Goal: Task Accomplishment & Management: Manage account settings

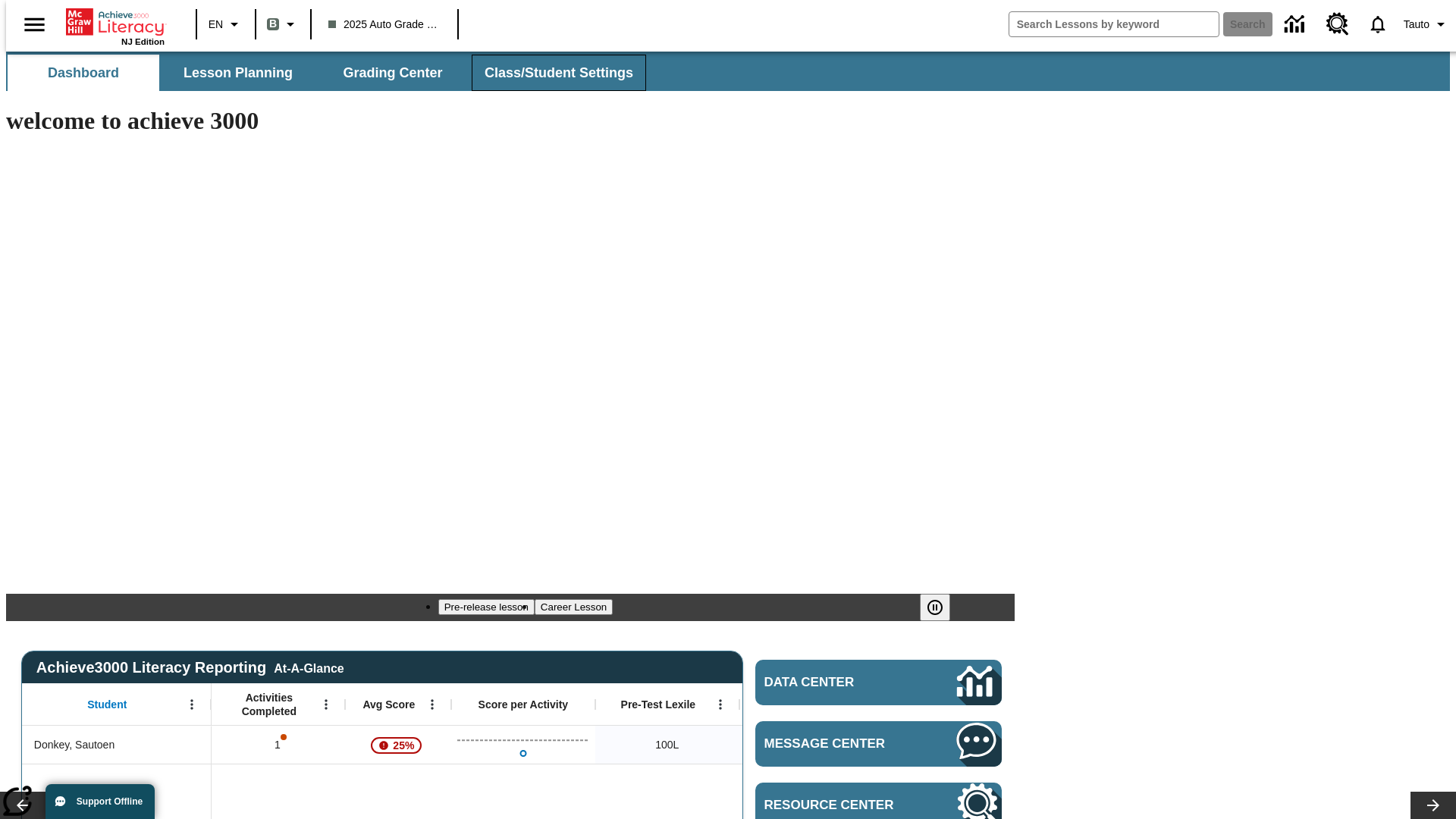
click at [550, 73] on span "Class/Student Settings" at bounding box center [559, 73] width 148 height 18
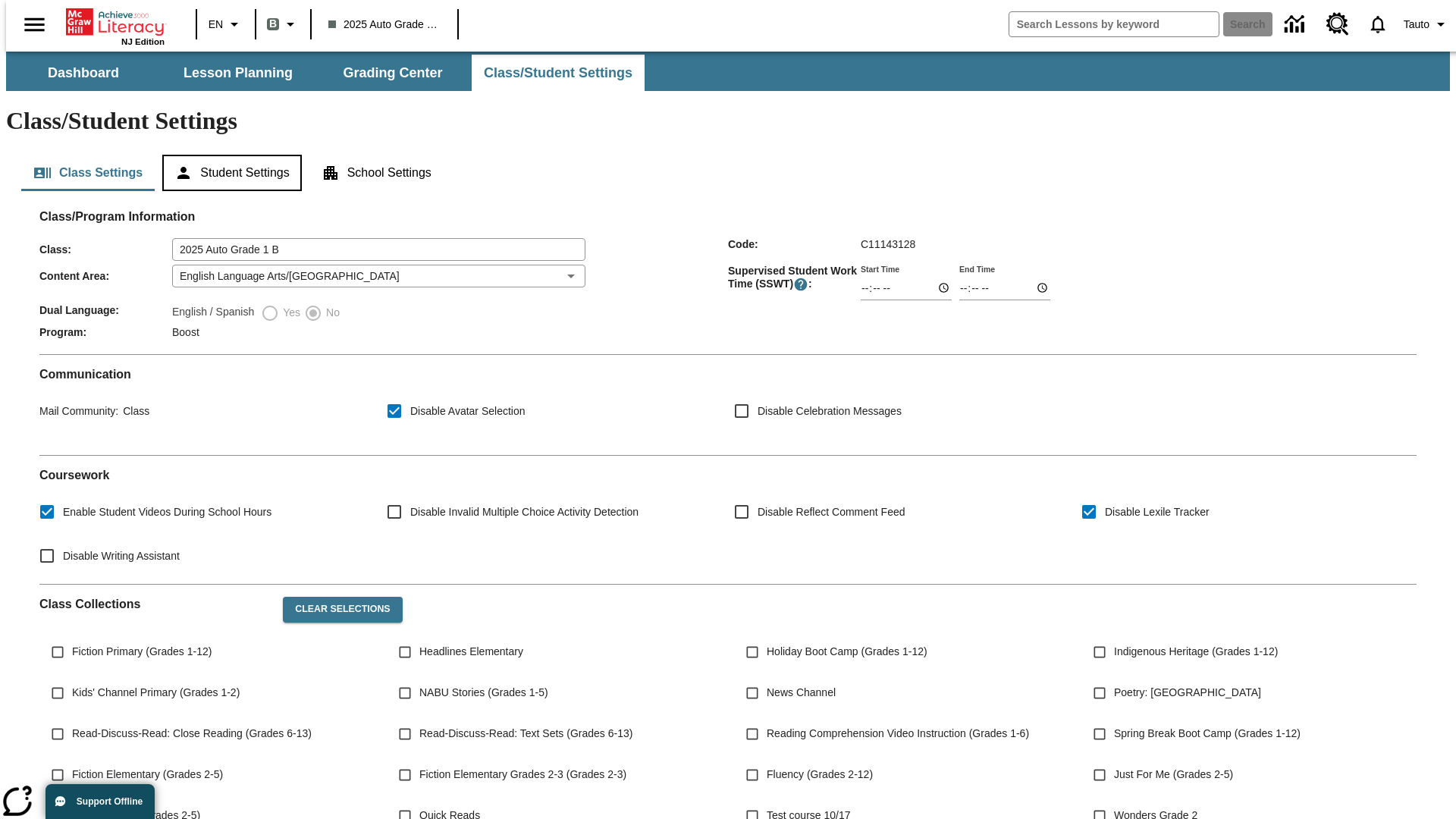
click at [228, 155] on button "Student Settings" at bounding box center [232, 172] width 139 height 36
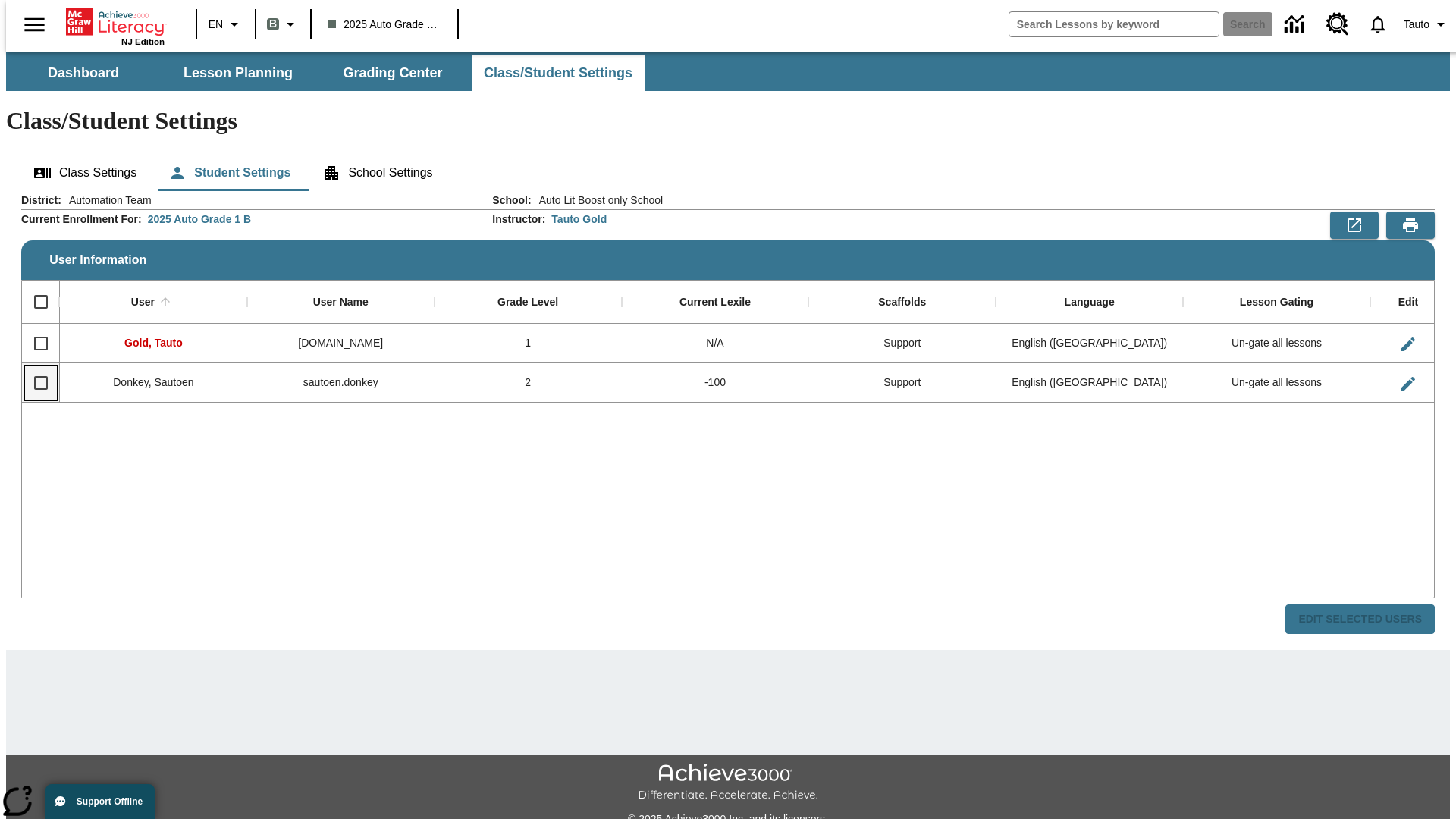
click at [34, 367] on input "Select row" at bounding box center [41, 383] width 31 height 32
checkbox input "true"
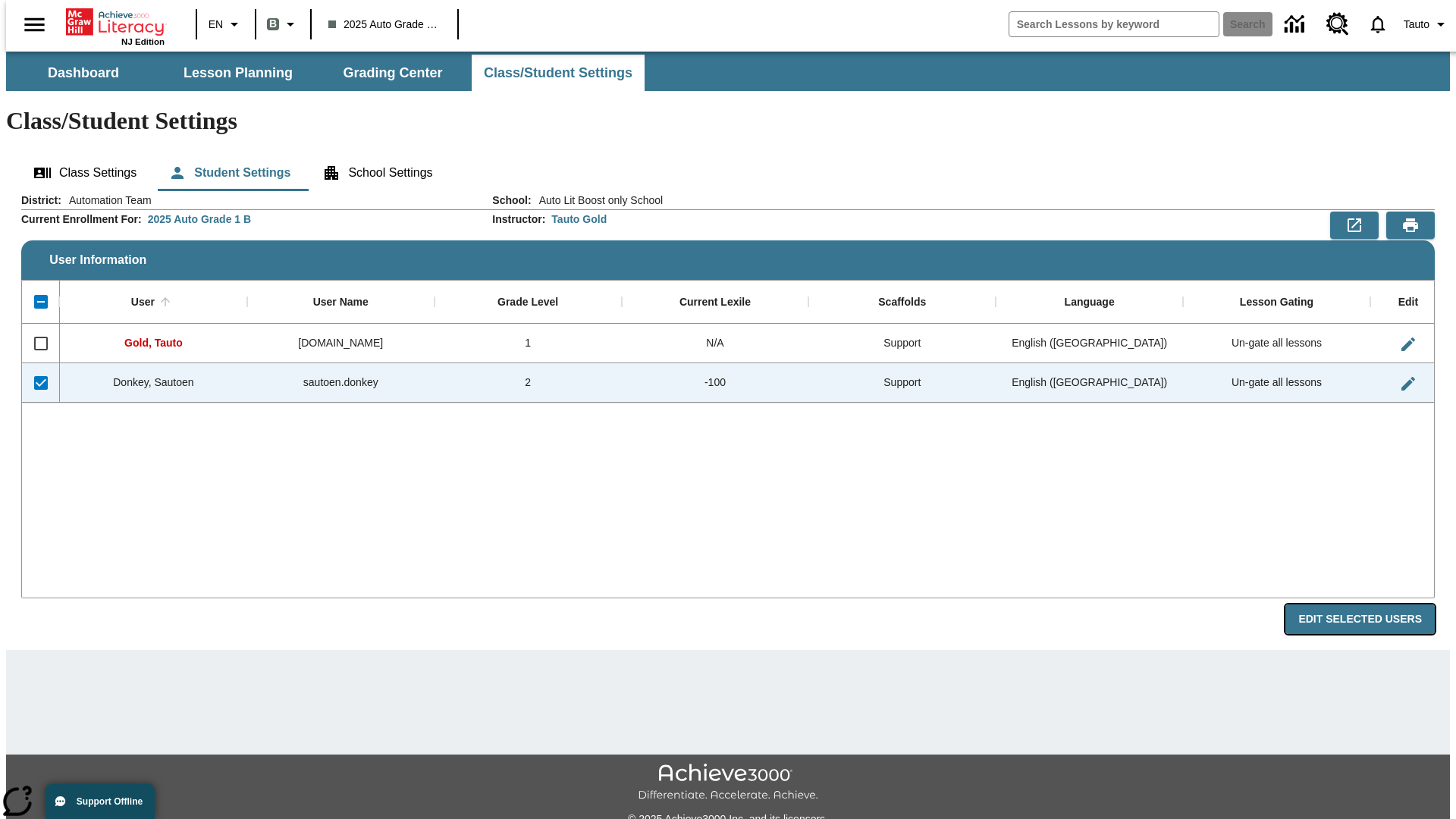
click at [1372, 605] on button "Edit Selected Users" at bounding box center [1360, 620] width 149 height 30
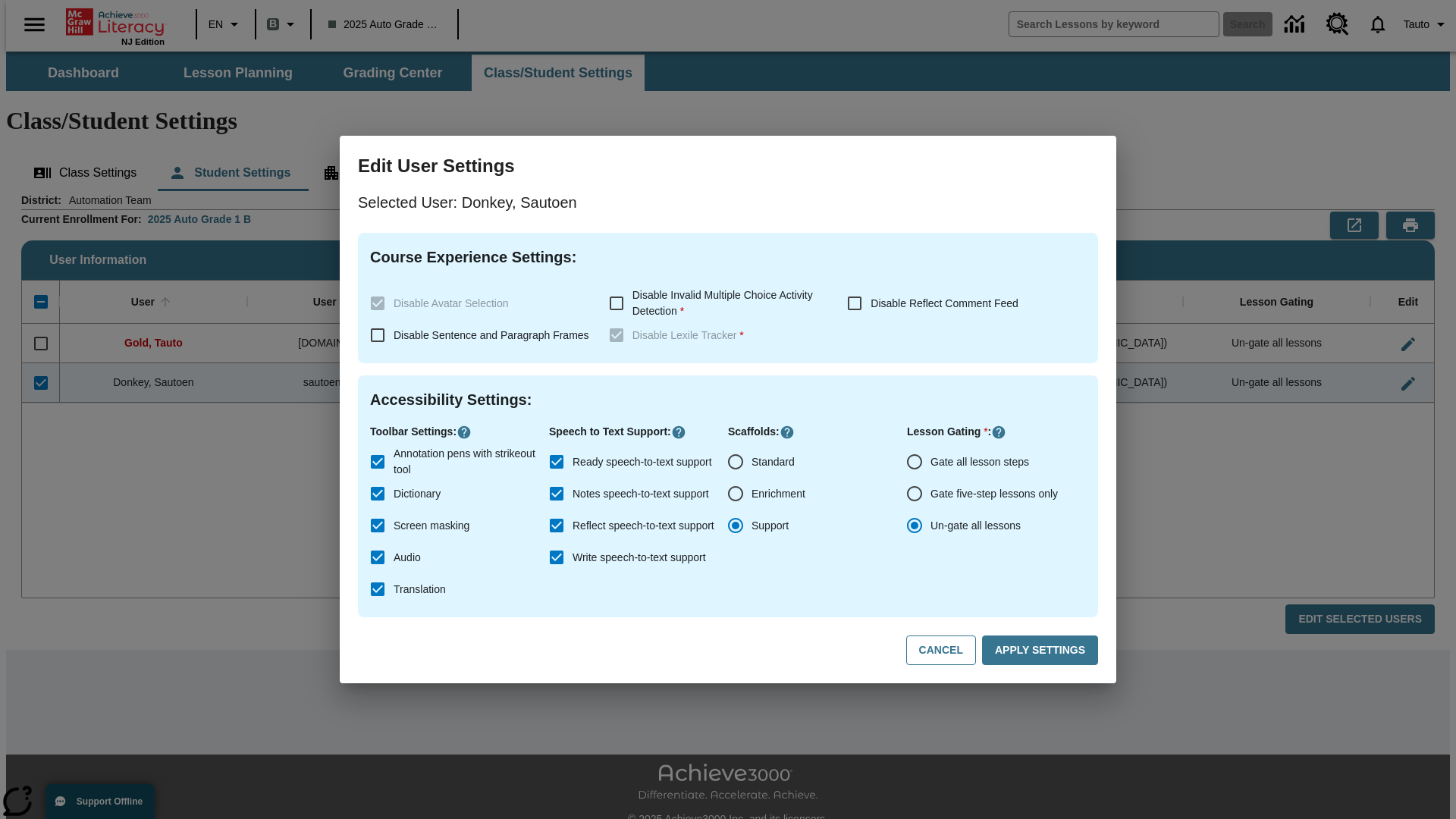
click at [914, 462] on input "Gate all lesson steps" at bounding box center [914, 461] width 31 height 32
radio input "true"
click at [1043, 651] on button "Apply Settings" at bounding box center [1039, 650] width 116 height 30
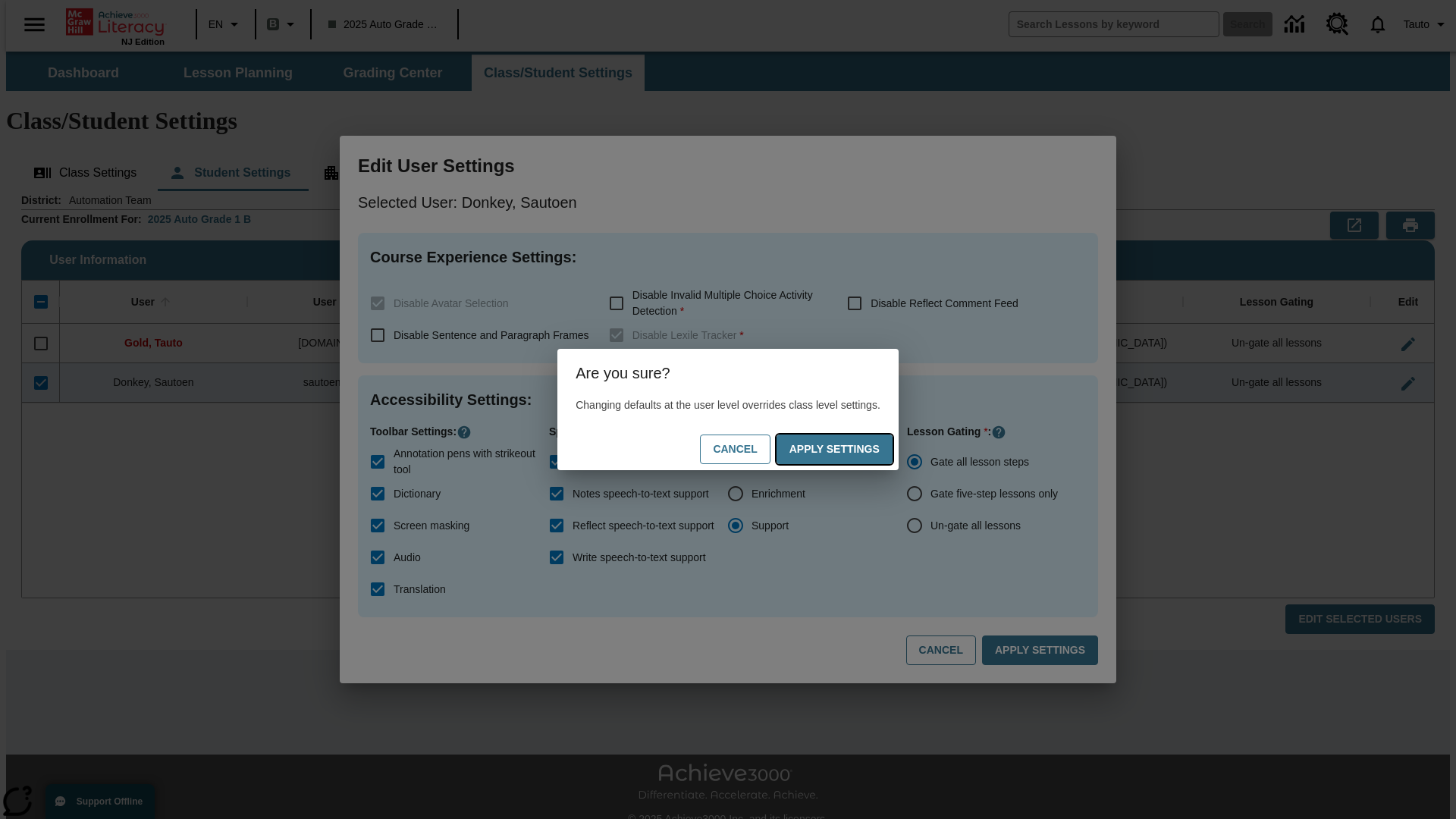
click at [849, 449] on button "Apply Settings" at bounding box center [834, 449] width 116 height 30
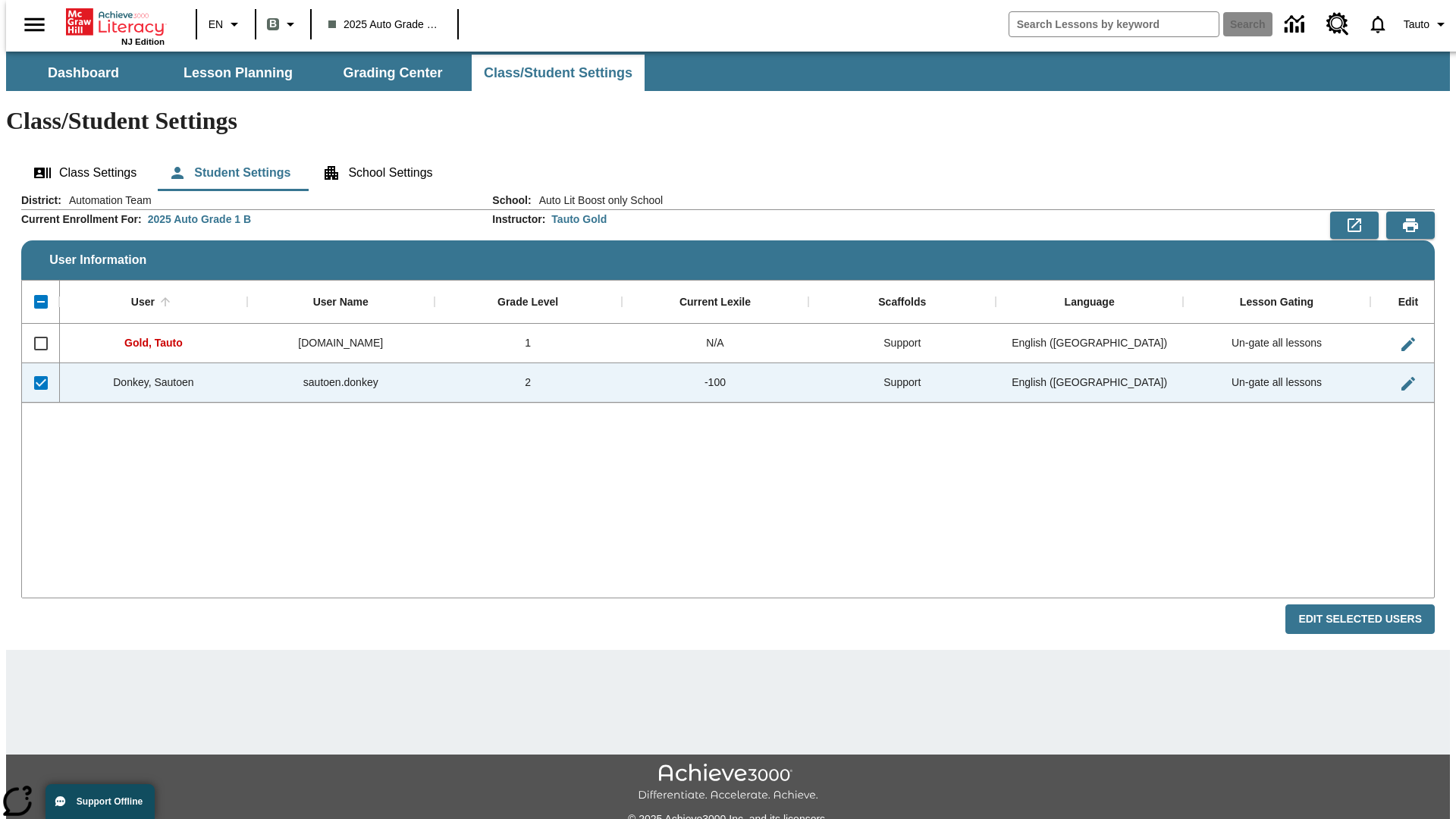
checkbox input "false"
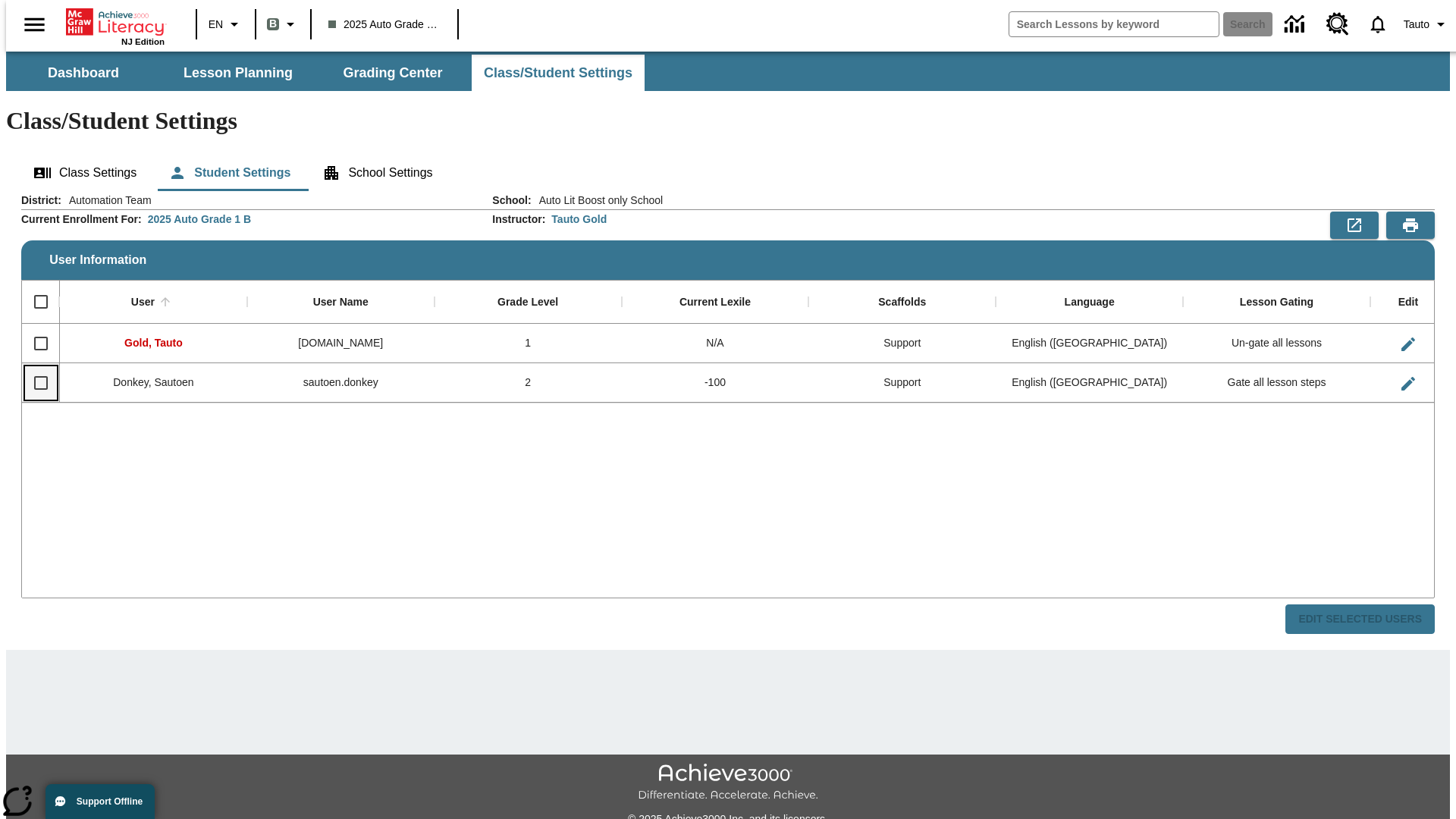
click at [34, 367] on input "Select row" at bounding box center [41, 383] width 31 height 32
checkbox input "true"
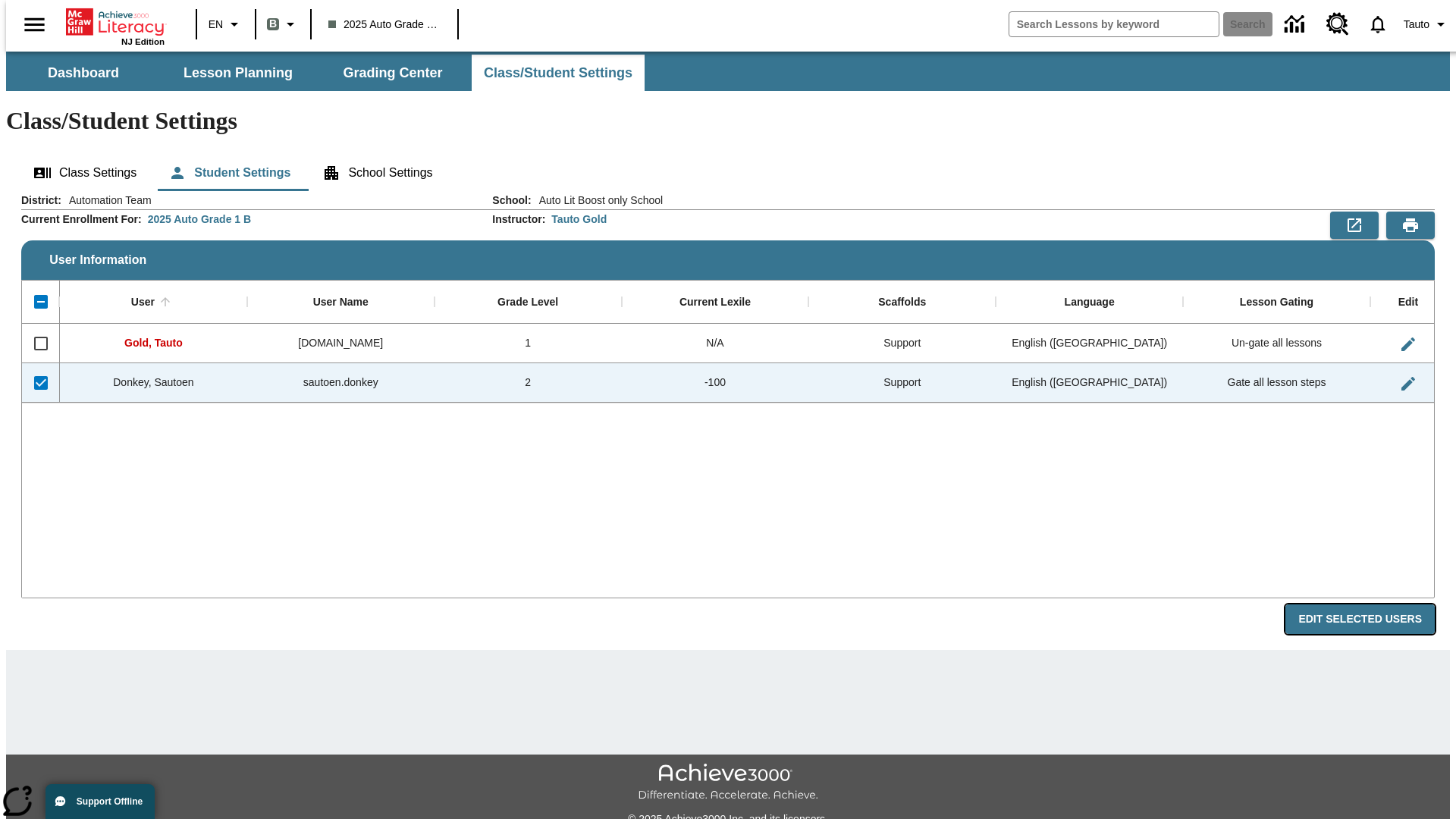
click at [1372, 605] on button "Edit Selected Users" at bounding box center [1360, 620] width 149 height 30
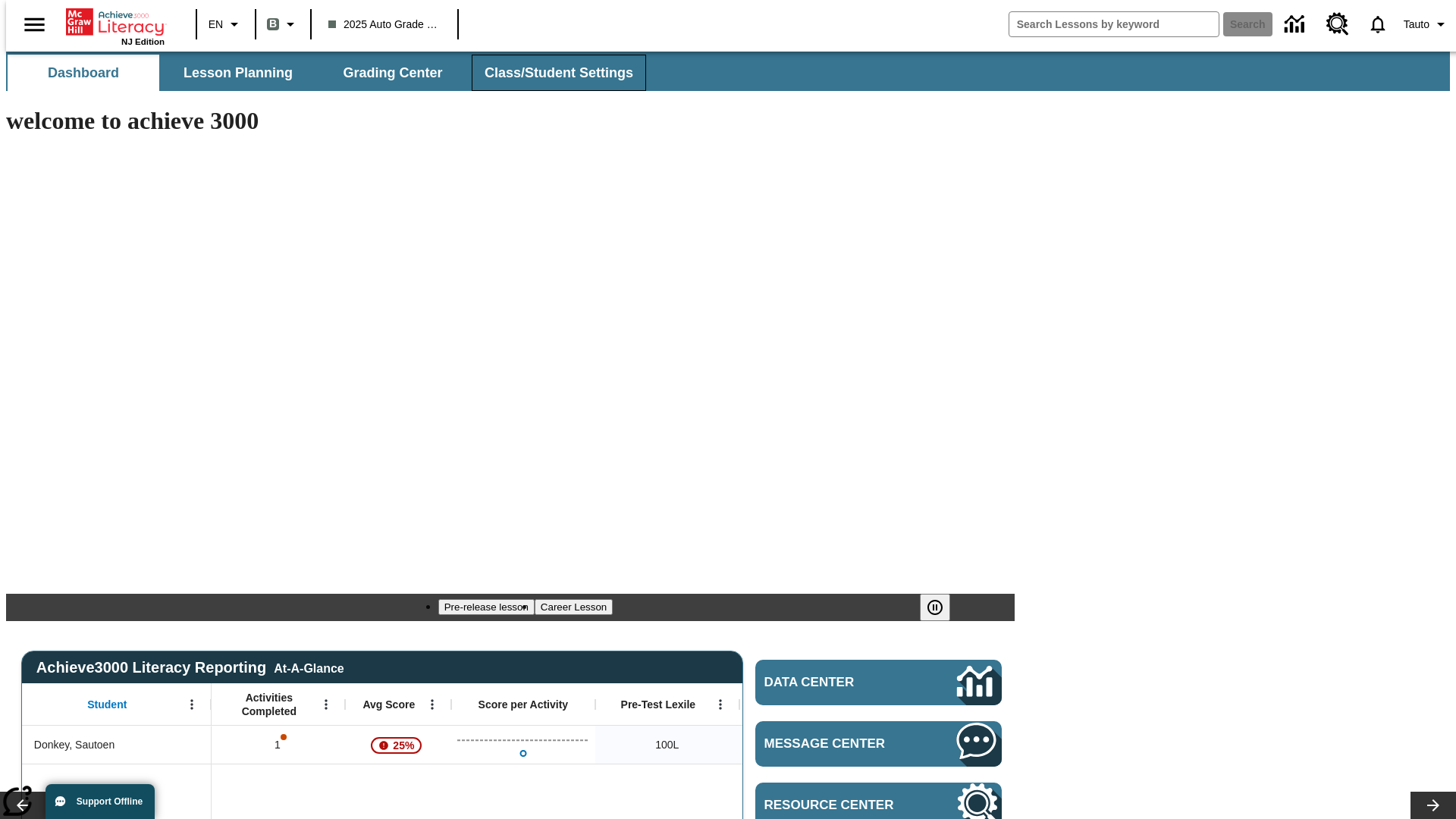
click at [550, 73] on span "Class/Student Settings" at bounding box center [559, 73] width 148 height 18
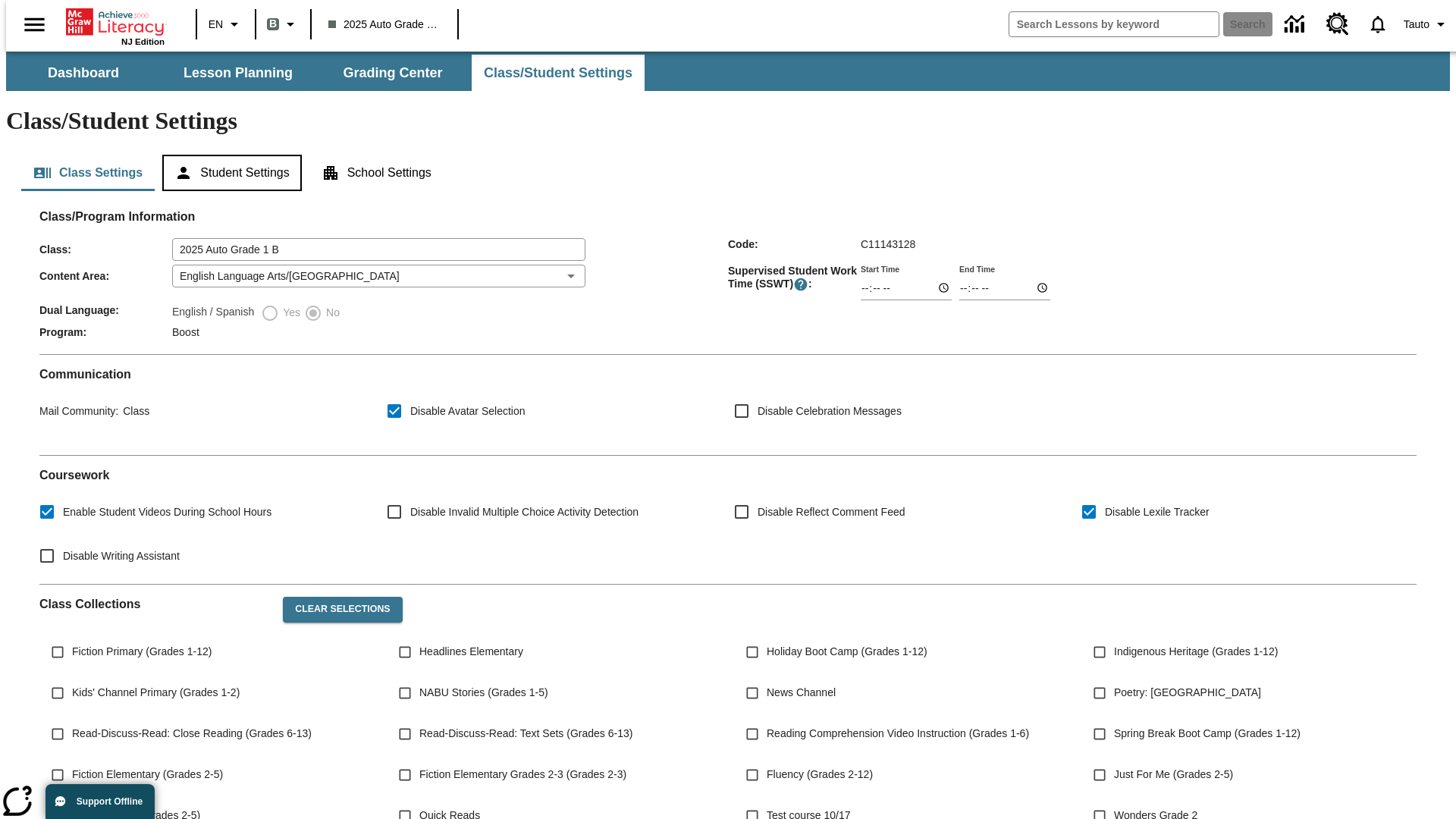
click at [228, 155] on button "Student Settings" at bounding box center [232, 172] width 139 height 36
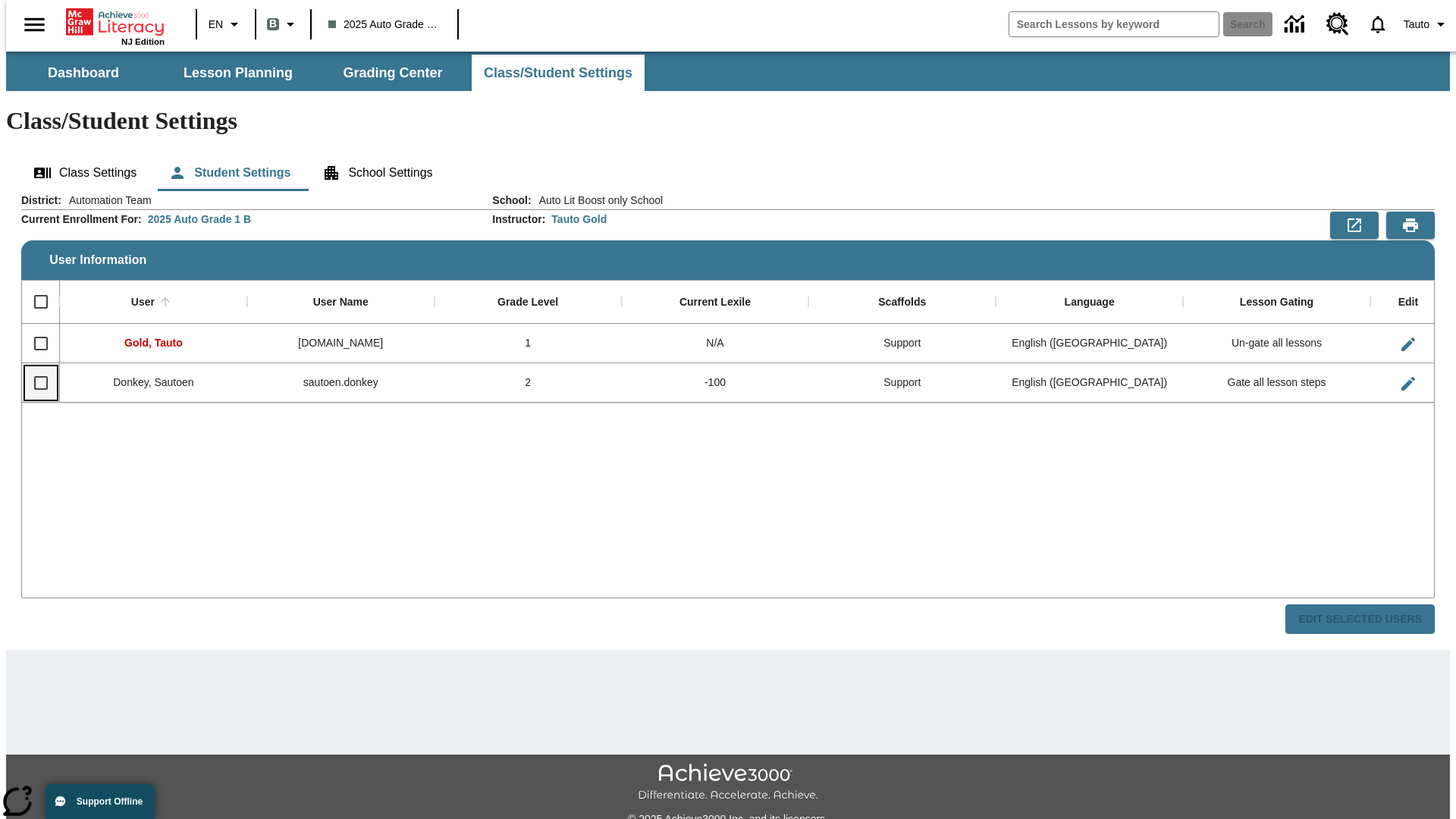
click at [34, 367] on input "Select row" at bounding box center [41, 383] width 31 height 32
checkbox input "true"
